Goal: Information Seeking & Learning: Learn about a topic

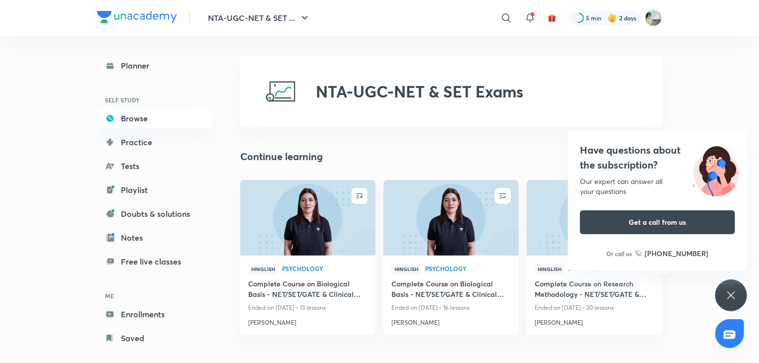
click at [721, 292] on div "Have questions about the subscription? Our expert can answer all your questions…" at bounding box center [731, 296] width 32 height 32
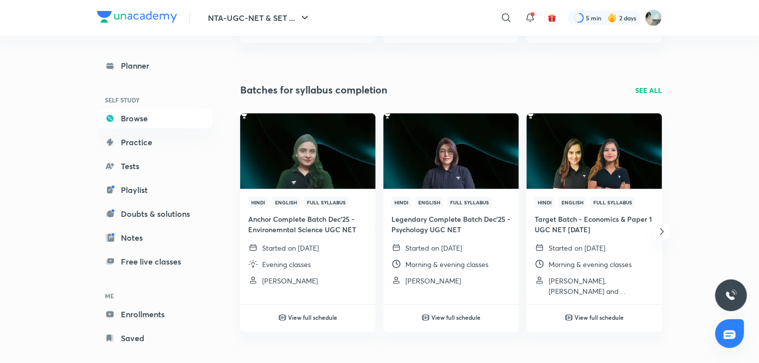
scroll to position [294, 0]
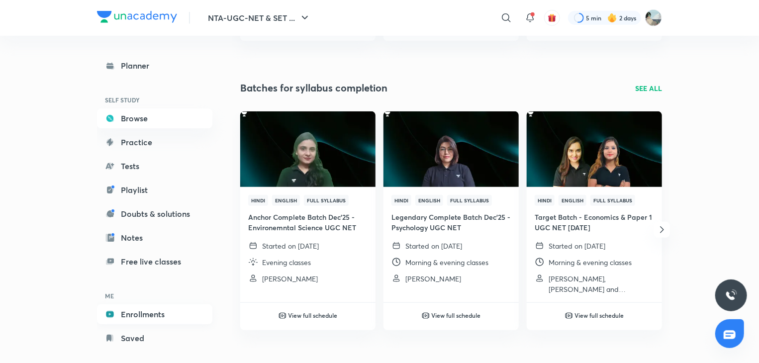
click at [164, 317] on link "Enrollments" at bounding box center [154, 314] width 115 height 20
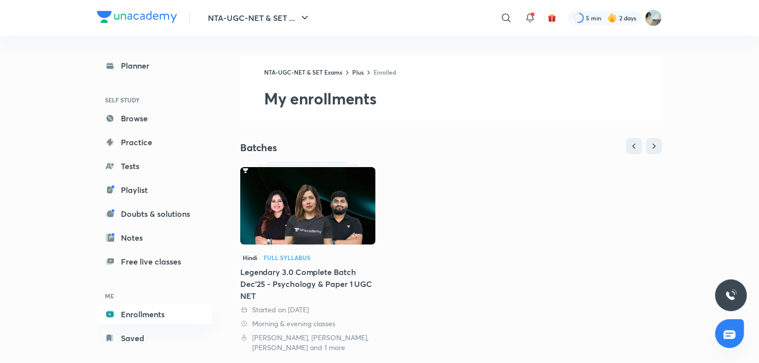
click at [307, 283] on div "Legendary 3.0 Complete Batch Dec'25 - Psychology & Paper 1 UGC NET" at bounding box center [307, 284] width 135 height 36
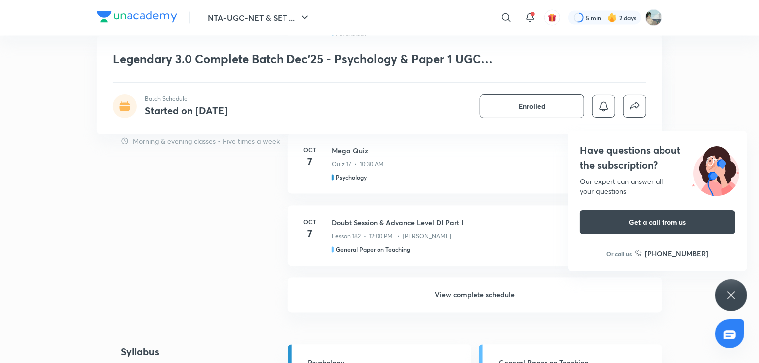
scroll to position [857, 0]
click at [720, 293] on div "Have questions about the subscription? Our expert can answer all your questions…" at bounding box center [731, 296] width 32 height 32
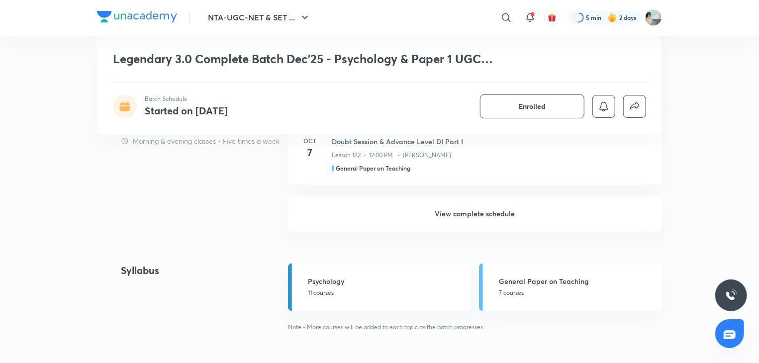
scroll to position [936, 0]
click at [503, 213] on h6 "View complete schedule" at bounding box center [475, 214] width 374 height 35
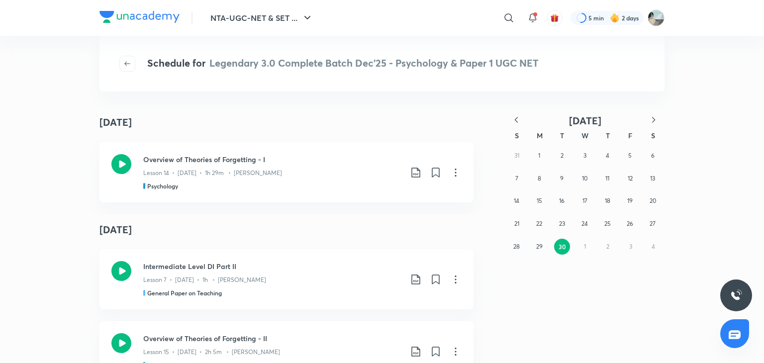
click at [515, 123] on icon "button" at bounding box center [516, 120] width 10 height 10
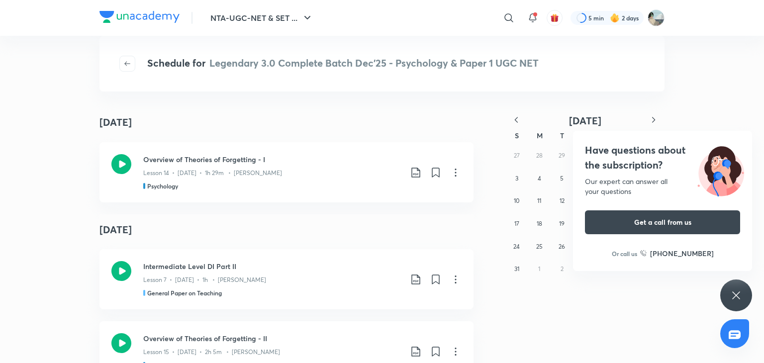
click at [728, 297] on div "Have questions about the subscription? Our expert can answer all your questions…" at bounding box center [736, 296] width 32 height 32
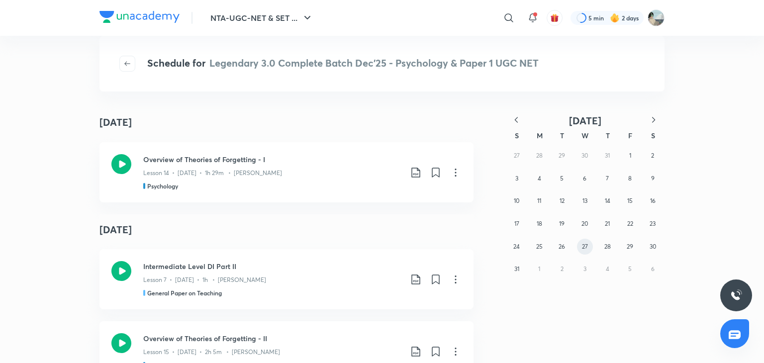
click at [583, 239] on button "27" at bounding box center [585, 247] width 16 height 16
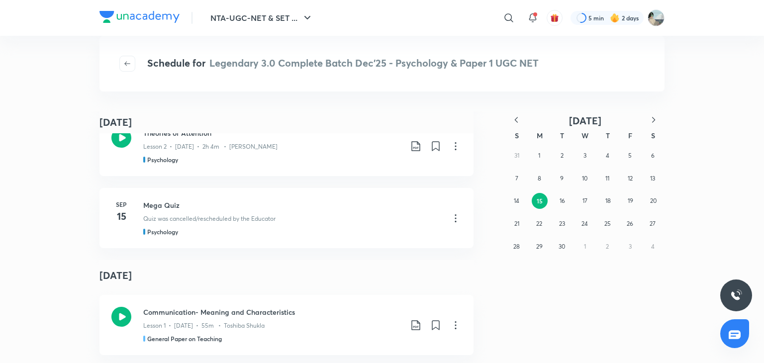
scroll to position [27852, 0]
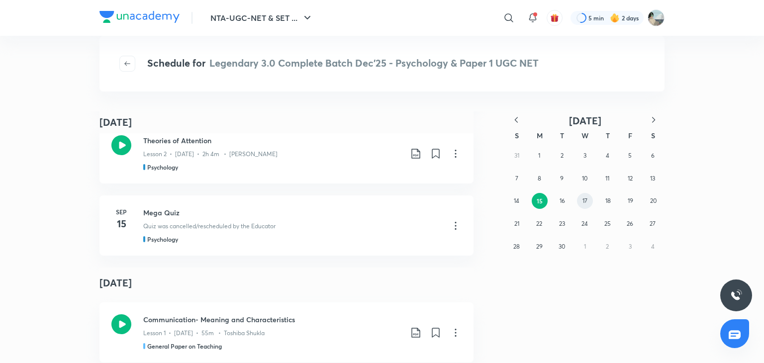
click at [583, 194] on button "17" at bounding box center [585, 201] width 16 height 16
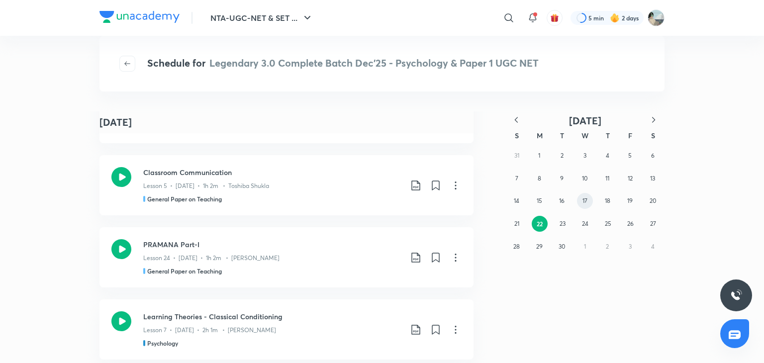
scroll to position [1043, 0]
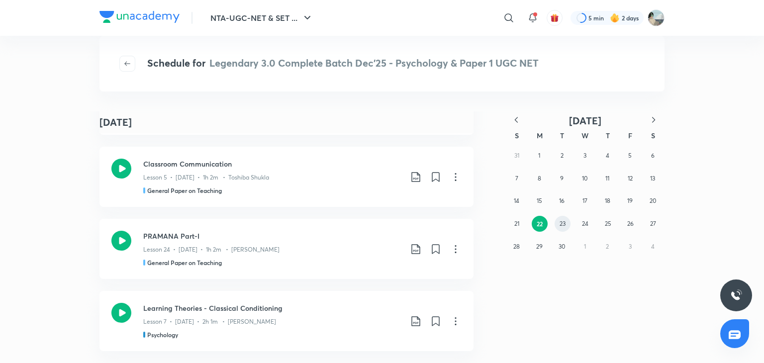
click at [565, 223] on abbr "23" at bounding box center [563, 223] width 6 height 7
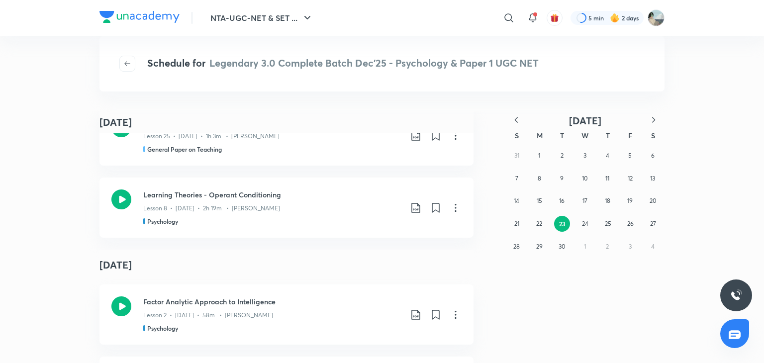
scroll to position [0, 0]
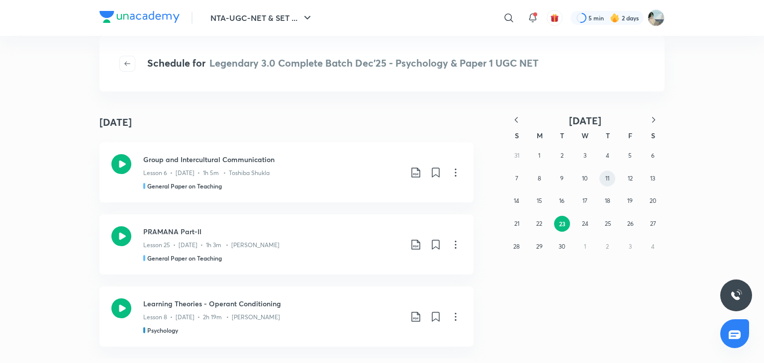
click at [603, 179] on button "11" at bounding box center [607, 179] width 16 height 16
